Goal: Information Seeking & Learning: Understand process/instructions

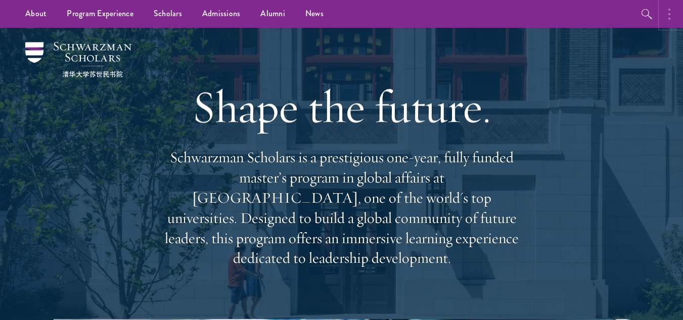
click at [669, 16] on icon "button" at bounding box center [670, 14] width 2 height 12
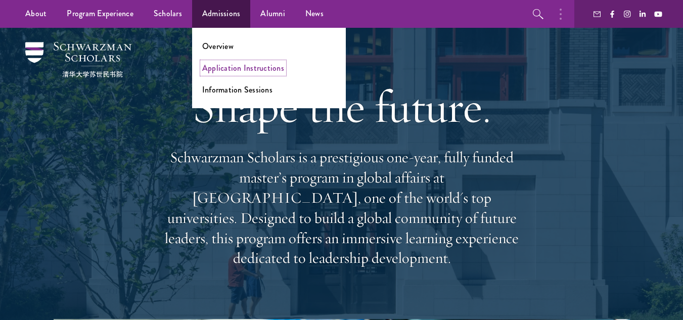
click at [233, 67] on link "Application Instructions" at bounding box center [243, 68] width 82 height 12
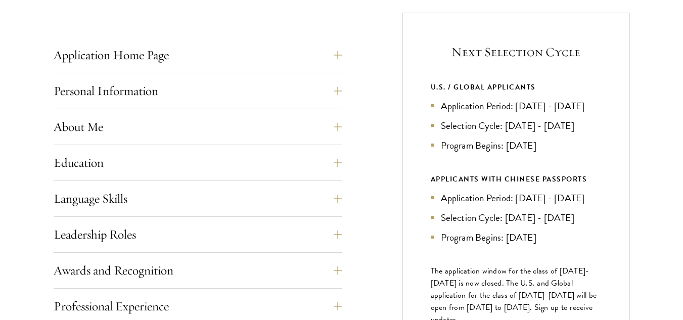
scroll to position [397, 0]
click at [233, 67] on div "Application Home Page The online application form must be completed in English.…" at bounding box center [198, 57] width 288 height 30
click at [329, 56] on button "Application Home Page" at bounding box center [205, 54] width 288 height 24
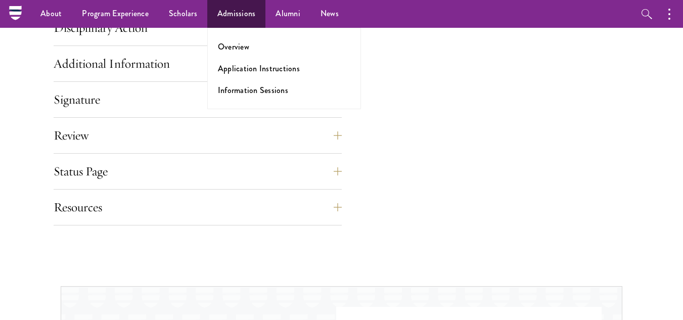
scroll to position [1207, 0]
